Goal: Task Accomplishment & Management: Complete application form

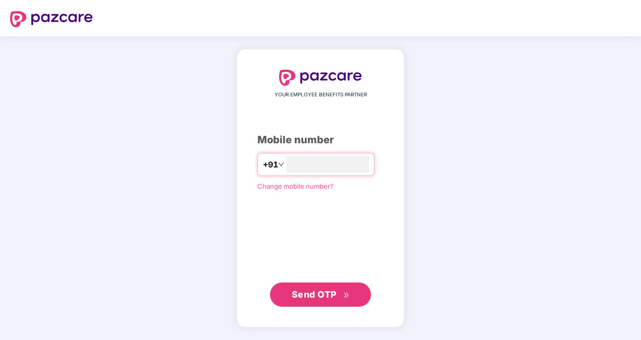
type input "**********"
click at [360, 135] on div "Mobile number" at bounding box center [320, 141] width 126 height 16
click at [313, 298] on span "Send OTP" at bounding box center [314, 294] width 45 height 11
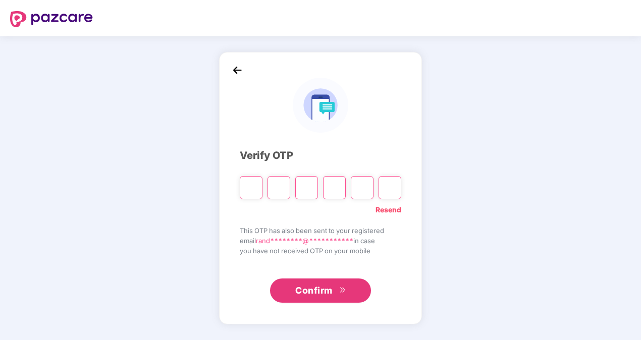
type input "*"
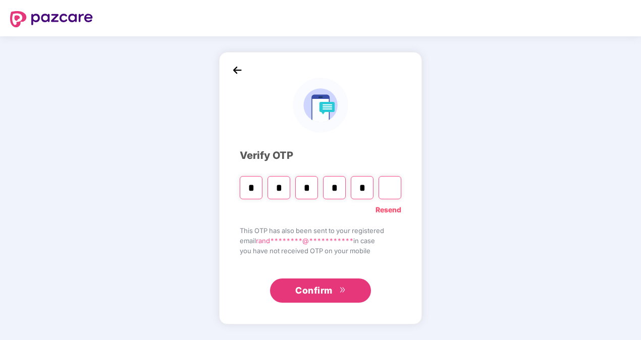
type input "*"
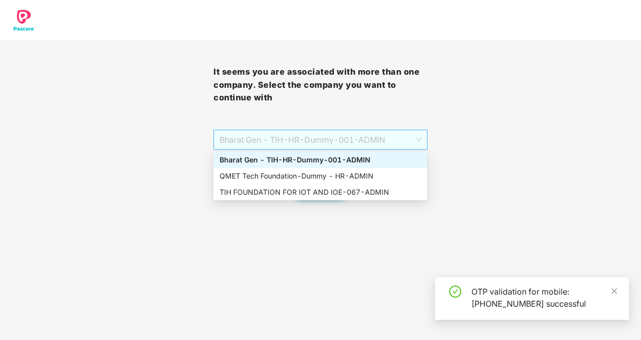
click at [379, 144] on span "Bharat Gen - TIH - HR-Dummy-001 - ADMIN" at bounding box center [320, 139] width 201 height 19
click at [335, 171] on div "QMET Tech Foundation - Dummy - HR - ADMIN" at bounding box center [320, 176] width 201 height 11
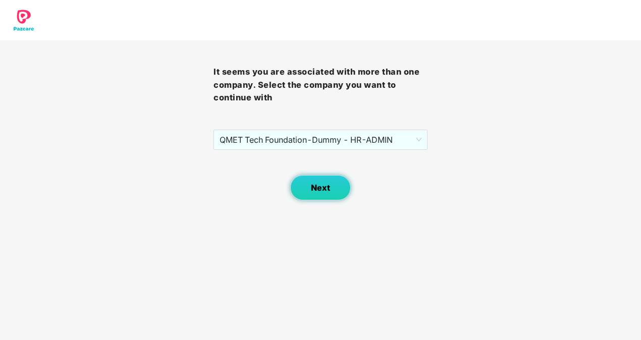
click at [320, 191] on span "Next" at bounding box center [320, 188] width 19 height 10
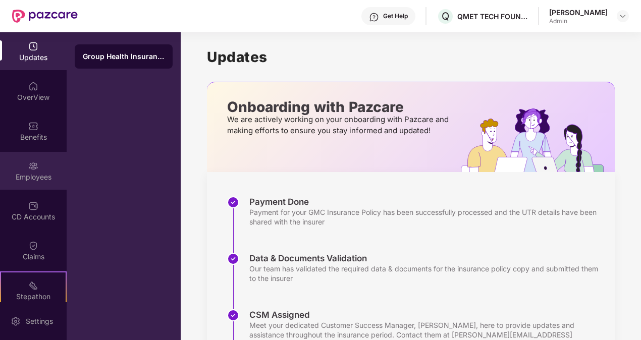
click at [19, 163] on div "Employees" at bounding box center [33, 171] width 67 height 38
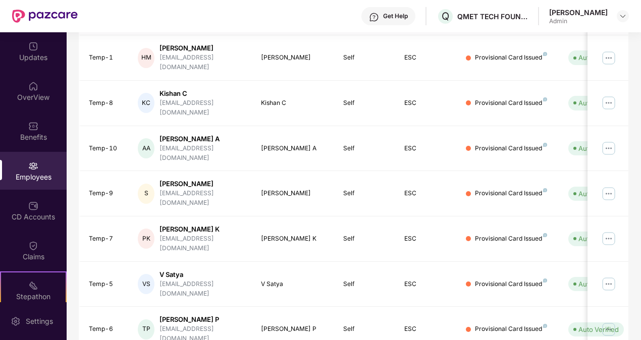
scroll to position [278, 0]
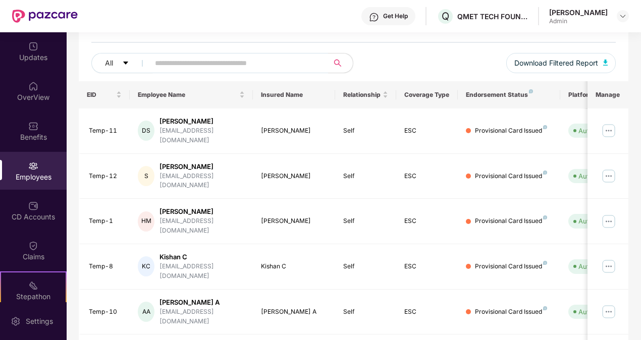
scroll to position [0, 0]
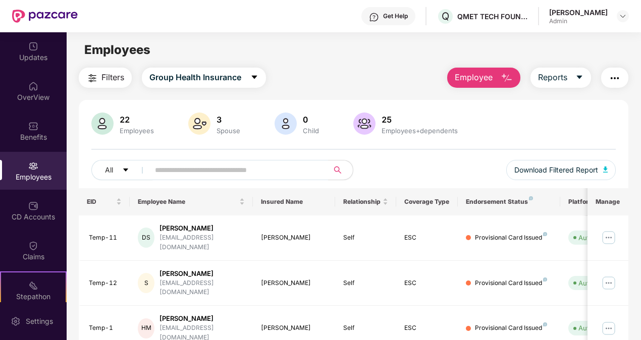
click at [486, 77] on span "Employee" at bounding box center [474, 77] width 38 height 13
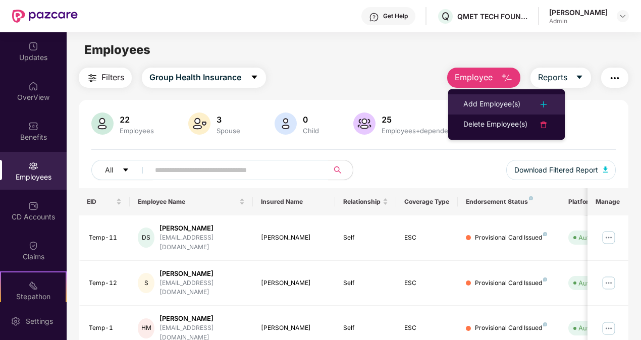
click at [491, 104] on div "Add Employee(s)" at bounding box center [491, 104] width 57 height 12
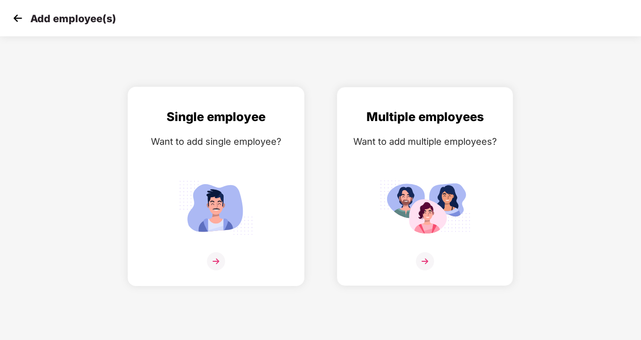
click at [202, 224] on img at bounding box center [216, 207] width 91 height 63
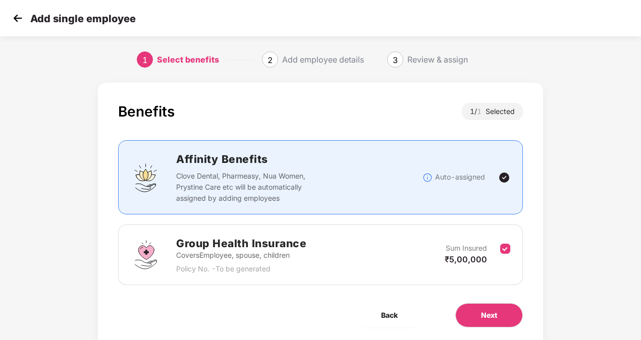
scroll to position [32, 0]
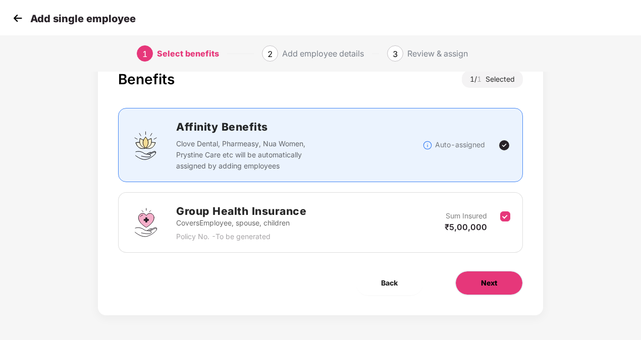
click at [475, 276] on button "Next" at bounding box center [489, 283] width 68 height 24
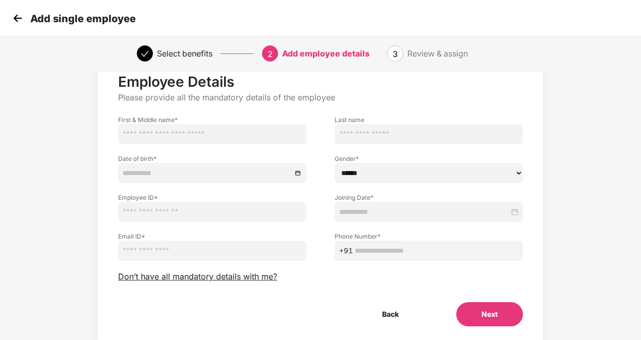
scroll to position [0, 0]
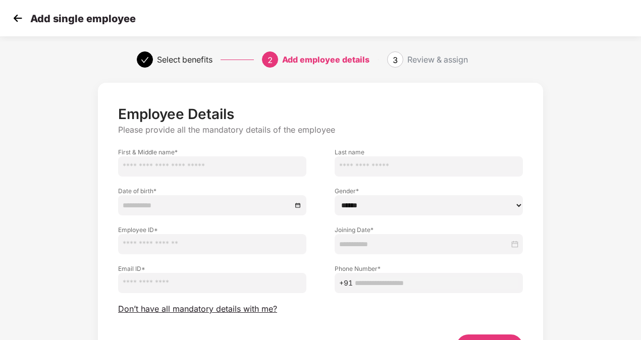
click at [223, 171] on input "text" at bounding box center [212, 166] width 188 height 20
